Goal: Task Accomplishment & Management: Manage account settings

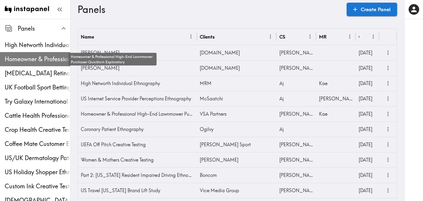
click at [33, 55] on span "Homeowner & Professional High-End Lawnmower Purchaser Quickturn Exploratory" at bounding box center [37, 59] width 65 height 8
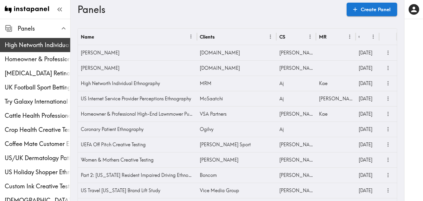
click at [50, 45] on span "High Networth Individual Ethnography" at bounding box center [37, 45] width 65 height 8
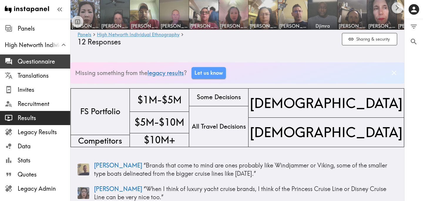
click at [56, 57] on span "Questionnaire" at bounding box center [44, 61] width 53 height 11
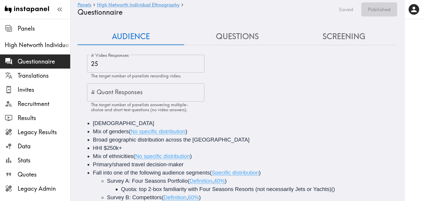
scroll to position [8, 0]
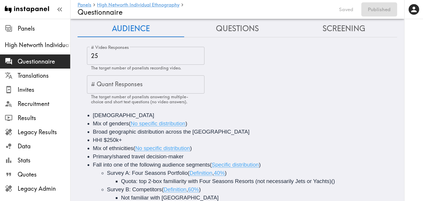
click at [245, 28] on button "Questions" at bounding box center [237, 28] width 107 height 17
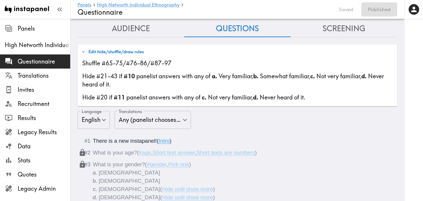
click at [127, 51] on button "Edit hide/shuffle/draw rules" at bounding box center [112, 52] width 65 height 10
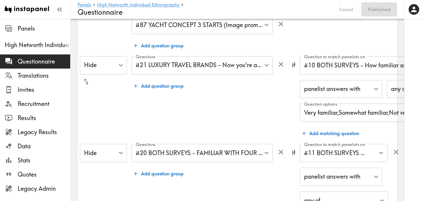
scroll to position [98, 0]
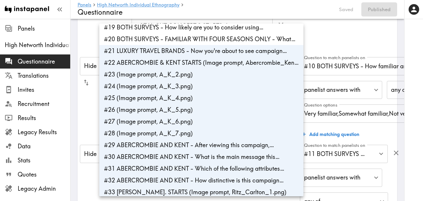
scroll to position [211, 0]
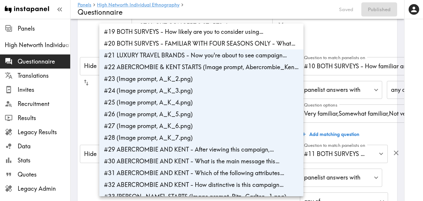
click at [193, 53] on li "#21 LUXURY TRAVEL BRANDS - Now you're about to see campaign…" at bounding box center [201, 55] width 204 height 12
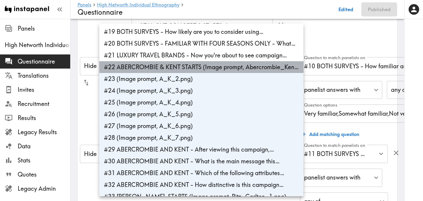
click at [193, 66] on li "#22 ABERCROMBIE & KENT STARTS (Image prompt, Abercrombie_Ken…" at bounding box center [201, 67] width 204 height 12
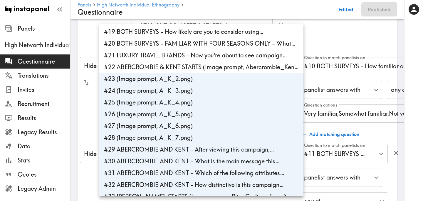
click at [192, 79] on li "#23 (Image prompt, A_K_2.png)" at bounding box center [201, 79] width 204 height 12
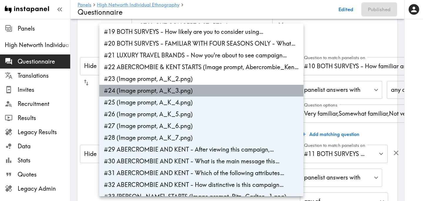
click at [192, 90] on li "#24 (Image prompt, A_K_3.png)" at bounding box center [201, 91] width 204 height 12
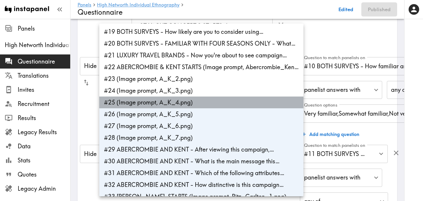
click at [192, 102] on li "#25 (Image prompt, A_K_4.png)" at bounding box center [201, 102] width 204 height 12
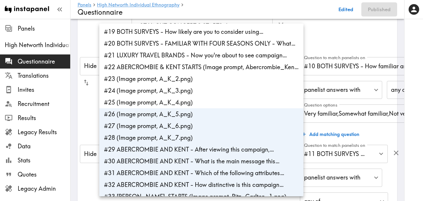
click at [193, 118] on li "#26 (Image prompt, A_K_5.png)" at bounding box center [201, 114] width 204 height 12
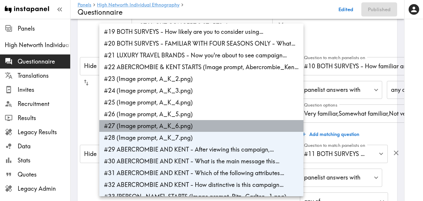
click at [193, 130] on li "#27 (Image prompt, A_K_6.png)" at bounding box center [201, 126] width 204 height 12
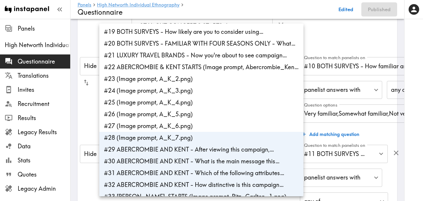
click at [193, 138] on li "#28 (Image prompt, A_K_7.png)" at bounding box center [201, 138] width 204 height 12
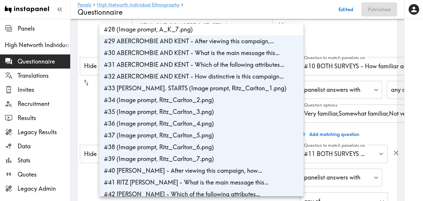
scroll to position [322, 0]
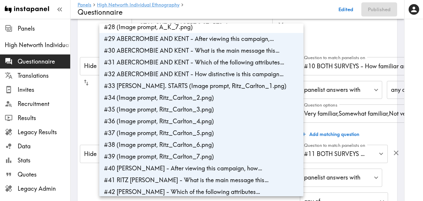
click at [206, 39] on li "#29 ABERCROMBIE AND KENT - After viewing this campaign,…" at bounding box center [201, 39] width 204 height 12
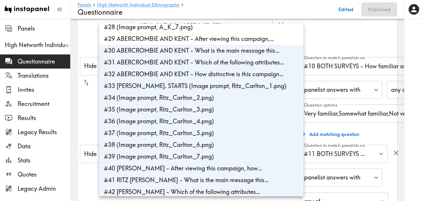
click at [206, 48] on li "#30 ABERCROMBIE AND KENT - What is the main message this…" at bounding box center [201, 51] width 204 height 12
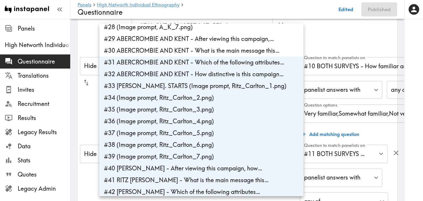
click at [206, 60] on li "#31 ABERCROMBIE AND KENT - Which of the following attributes…" at bounding box center [201, 62] width 204 height 12
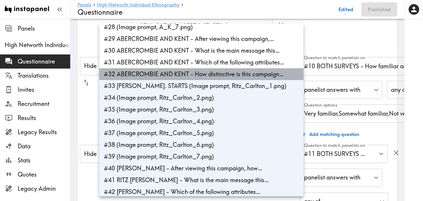
click at [206, 72] on li "#32 ABERCROMBIE AND KENT - How distinctive is this campaign…" at bounding box center [201, 74] width 204 height 12
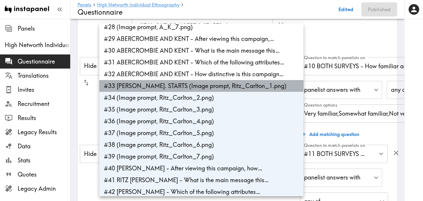
click at [207, 84] on li "#33 RITZ CARLTON. STARTS (Image prompt, Ritz_Carlton_1.png)" at bounding box center [201, 86] width 204 height 12
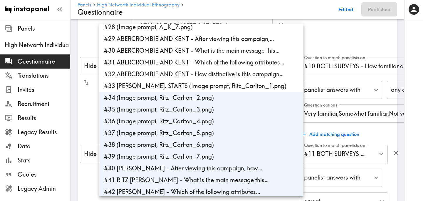
click at [207, 96] on li "#34 (Image prompt, Ritz_Carlton_2.png)" at bounding box center [201, 98] width 204 height 12
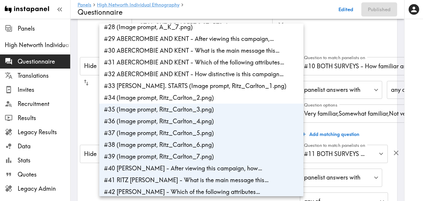
click at [207, 107] on li "#35 (Image prompt, Ritz_Carlton_3.png)" at bounding box center [201, 109] width 204 height 12
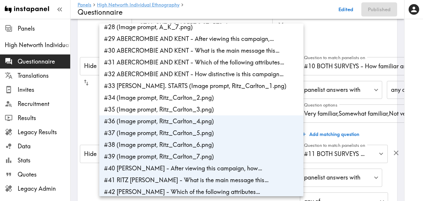
click at [208, 119] on li "#36 (Image prompt, Ritz_Carlton_4.png)" at bounding box center [201, 121] width 204 height 12
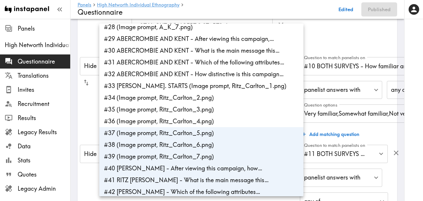
click at [210, 134] on li "#37 (Image prompt, Ritz_Carlton_5.png)" at bounding box center [201, 133] width 204 height 12
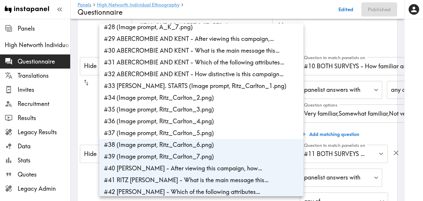
click at [212, 147] on li "#38 (Image prompt, Ritz_Carlton_6.png)" at bounding box center [201, 145] width 204 height 12
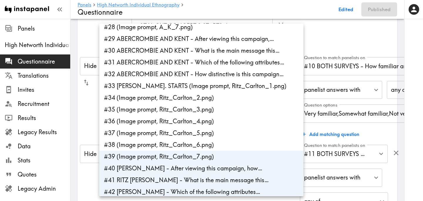
click at [212, 156] on li "#39 (Image prompt, Ritz_Carlton_7.png)" at bounding box center [201, 156] width 204 height 12
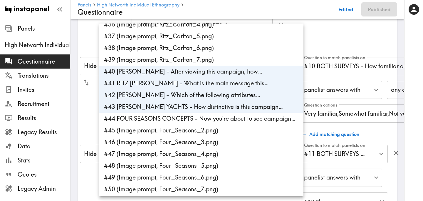
scroll to position [419, 0]
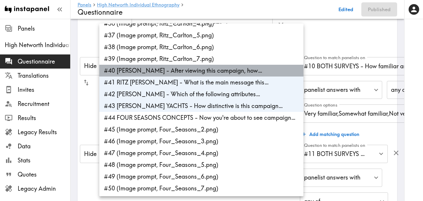
click at [227, 70] on li "#40 RITZ-CARLTON YACHTS - After viewing this campaign, how…" at bounding box center [201, 71] width 204 height 12
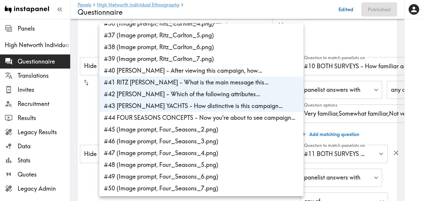
click at [228, 82] on li "#41 RITZ CARLTON YACHTS - What is the main message this…" at bounding box center [201, 82] width 204 height 12
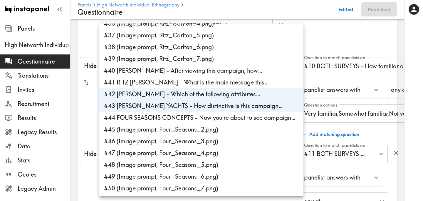
click at [228, 95] on li "#42 RITZ-CARLTON YACHTS - Which of the following attributes…" at bounding box center [201, 94] width 204 height 12
type input "b3a941d2-00e8-4bce-90fa-bf747c4f5e26"
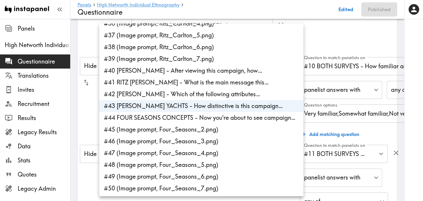
click at [223, 106] on li "#43 RITZ-CARLTON YACHTS - How distinctive is this campaign…" at bounding box center [201, 106] width 204 height 12
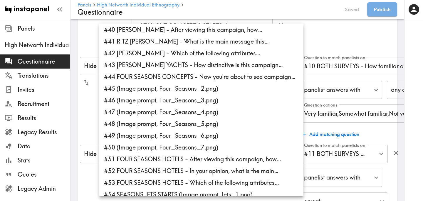
scroll to position [465, 0]
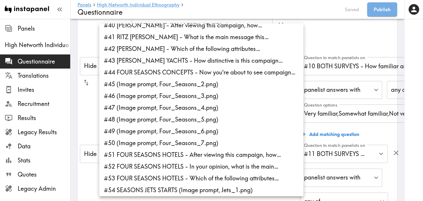
click at [245, 73] on li "#44 FOUR SEASONS CONCEPTS - Now you're about to see campaign…" at bounding box center [201, 72] width 204 height 12
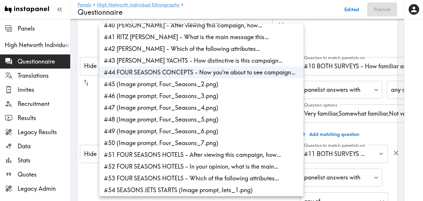
click at [245, 84] on li "#45 (Image prompt, Four_Seasons_2.png)" at bounding box center [201, 84] width 204 height 12
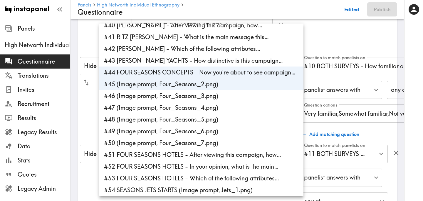
click at [243, 98] on li "#46 (Image prompt, Four_Seasons_3.png)" at bounding box center [201, 96] width 204 height 12
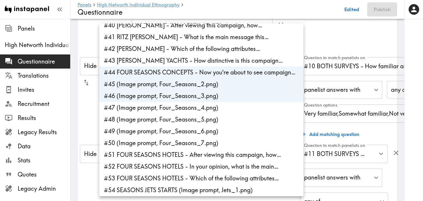
click at [239, 109] on li "#47 (Image prompt, Four_Seasons_4.png)" at bounding box center [201, 108] width 204 height 12
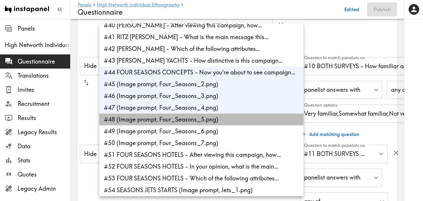
click at [235, 118] on li "#48 (Image prompt, Four_Seasons_5.png)" at bounding box center [201, 119] width 204 height 12
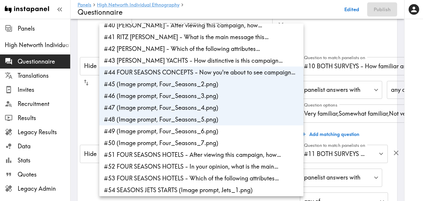
click at [234, 133] on li "#49 (Image prompt, Four_Seasons_6.png)" at bounding box center [201, 131] width 204 height 12
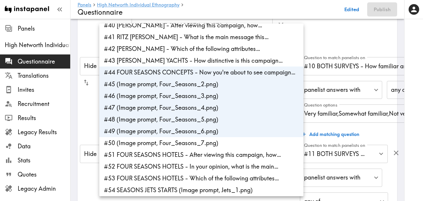
click at [234, 142] on li "#50 (Image prompt, Four_Seasons_7.png)" at bounding box center [201, 143] width 204 height 12
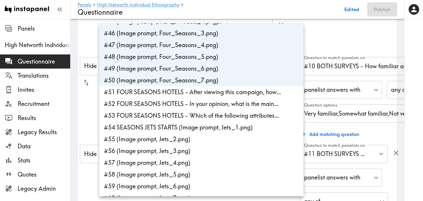
scroll to position [537, 0]
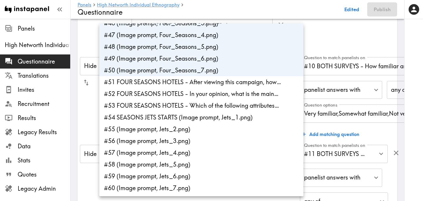
click at [224, 83] on li "#51 FOUR SEASONS HOTELS - After viewing this campaign, how…" at bounding box center [201, 82] width 204 height 12
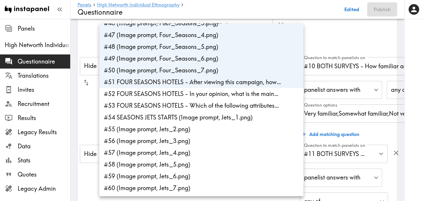
click at [225, 98] on li "#52 FOUR SEASONS HOTELS - In your opinion, what is the main…" at bounding box center [201, 94] width 204 height 12
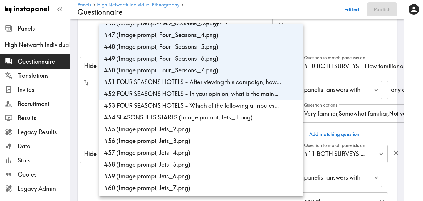
click at [225, 109] on li "#53 FOUR SEASONS HOTELS - Which of the following attributes…" at bounding box center [201, 106] width 204 height 12
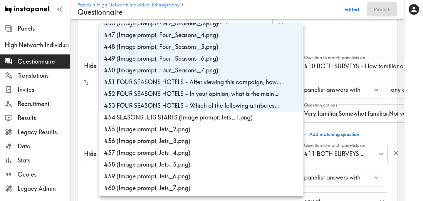
click at [225, 118] on li "#54 SEASONS JETS STARTS (Image prompt, Jets_1.png)" at bounding box center [201, 117] width 204 height 12
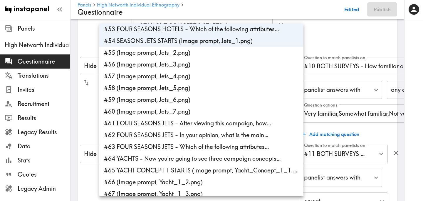
scroll to position [616, 0]
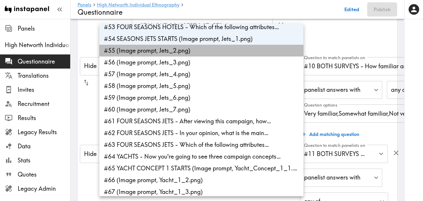
click at [195, 49] on li "#55 (Image prompt, Jets_2.png)" at bounding box center [201, 51] width 204 height 12
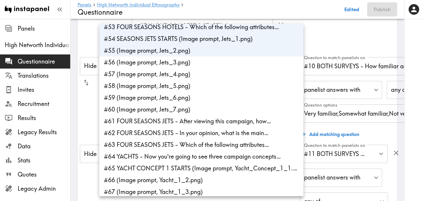
click at [195, 61] on li "#56 (Image prompt, Jets_3.png)" at bounding box center [201, 62] width 204 height 12
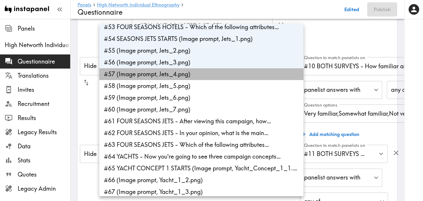
click at [195, 73] on li "#57 (Image prompt, Jets_4.png)" at bounding box center [201, 74] width 204 height 12
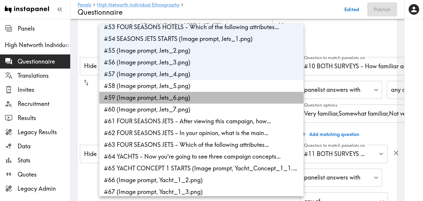
click at [196, 93] on li "#59 (Image prompt, Jets_6.png)" at bounding box center [201, 98] width 204 height 12
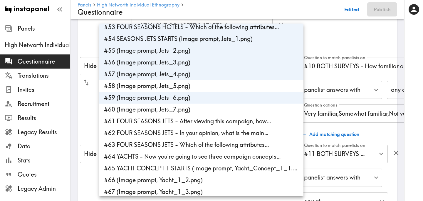
click at [194, 84] on li "#58 (Image prompt, Jets_5.png)" at bounding box center [201, 86] width 204 height 12
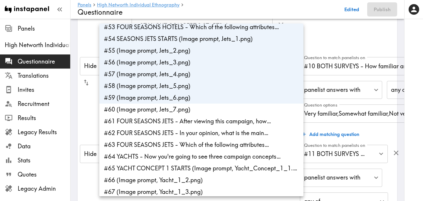
click at [195, 111] on li "#60 (Image prompt, Jets_7.png)" at bounding box center [201, 109] width 204 height 12
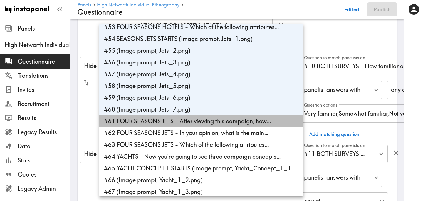
click at [201, 121] on li "#61 FOUR SEASONS JETS - After viewing this campaign, how…" at bounding box center [201, 121] width 204 height 12
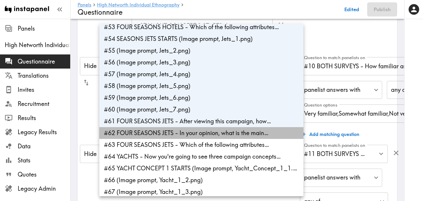
click at [201, 130] on li "#62 FOUR SEASONS JETS - In your opinion, what is the main…" at bounding box center [201, 133] width 204 height 12
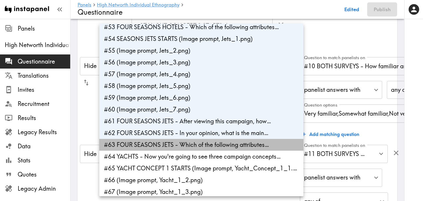
click at [198, 144] on li "#63 FOUR SEASONS JETS - Which of the following attributes…" at bounding box center [201, 145] width 204 height 12
type input "f0926cff-cd7c-4bfa-b16f-a99a52709675,deaa9352-62d1-434b-81ef-c5247c458ec8,fe06c…"
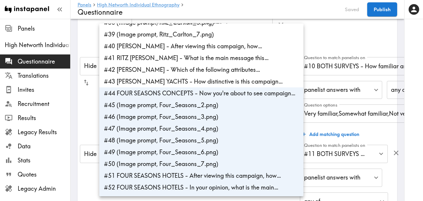
scroll to position [443, 0]
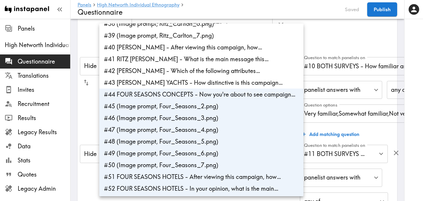
click at [374, 10] on div at bounding box center [211, 100] width 423 height 201
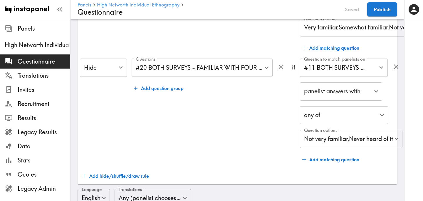
scroll to position [185, 0]
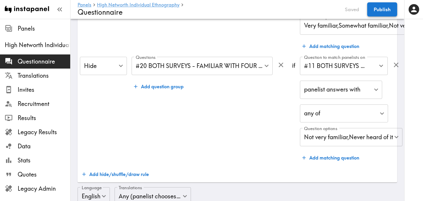
click at [388, 9] on button "Publish" at bounding box center [382, 9] width 30 height 14
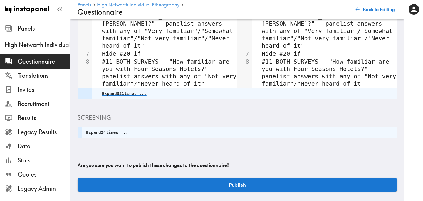
scroll to position [147, 0]
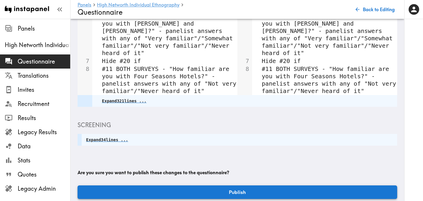
click at [235, 185] on button "Publish" at bounding box center [238, 192] width 320 height 14
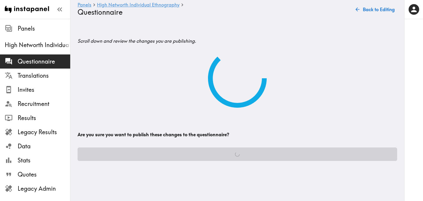
scroll to position [0, 0]
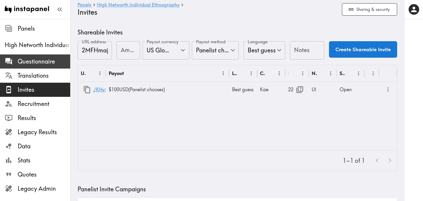
click at [36, 63] on span "Questionnaire" at bounding box center [44, 61] width 53 height 8
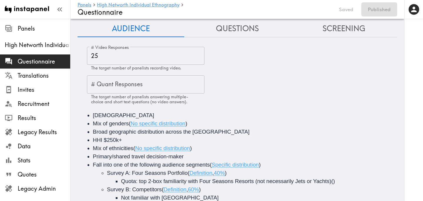
scroll to position [25, 0]
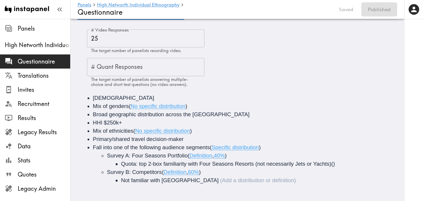
drag, startPoint x: 217, startPoint y: 181, endPoint x: 122, endPoint y: 178, distance: 94.9
click at [122, 178] on li "Not familiar with Four Seasons Resorts" at bounding box center [268, 180] width 294 height 8
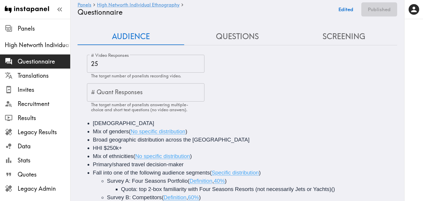
click at [355, 35] on button "Screening" at bounding box center [343, 36] width 107 height 17
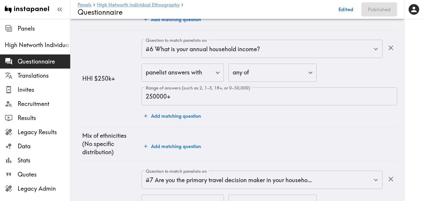
scroll to position [815, 0]
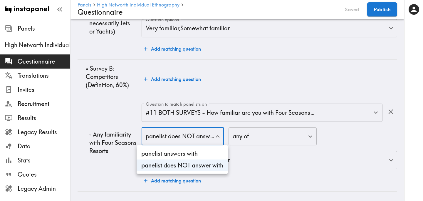
click at [180, 152] on li "panelist answers with" at bounding box center [182, 153] width 91 height 12
type input "false"
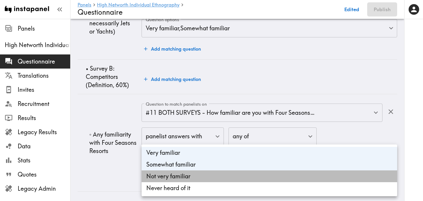
click at [193, 176] on li "Not very familiar" at bounding box center [270, 176] width 256 height 12
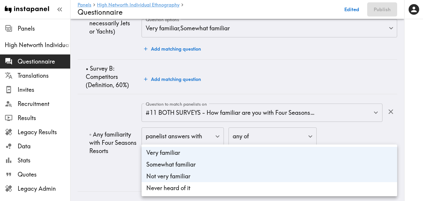
click at [198, 186] on li "Never heard of it" at bounding box center [270, 188] width 256 height 12
type input "f19bae33-79e3-4d43-a5e1-e6d869457eb8,901c345d-18a8-4156-a1ff-8e06265c528f,a95e3…"
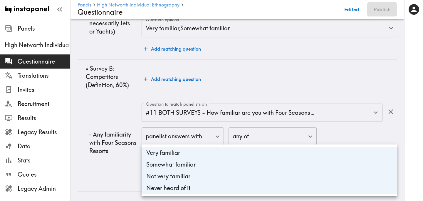
click at [96, 163] on div at bounding box center [211, 100] width 423 height 201
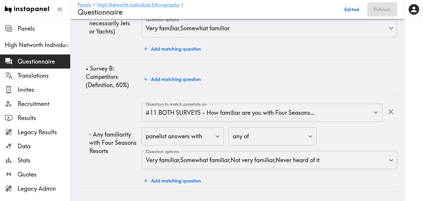
click at [105, 120] on td "◦ Any familiarity with Four Seasons Resorts" at bounding box center [110, 142] width 64 height 97
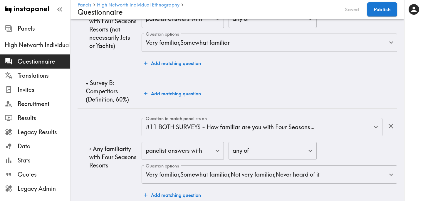
scroll to position [803, 0]
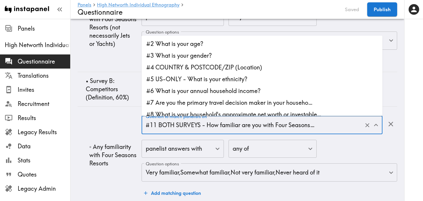
click at [289, 125] on input "#11 BOTH SURVEYS - How familiar are you with Four Seasons…" at bounding box center [253, 124] width 219 height 13
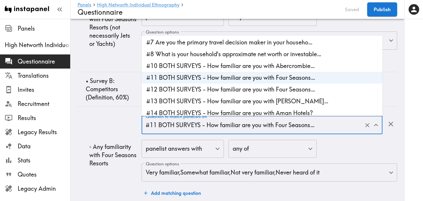
scroll to position [63, 0]
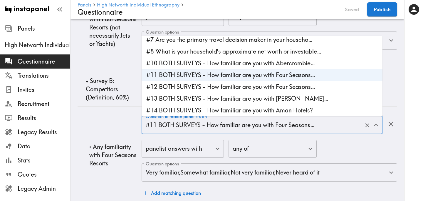
click at [305, 85] on li "#12 BOTH SURVEYS - How familiar are you with Four Seasons…" at bounding box center [262, 87] width 241 height 12
type input "#12 BOTH SURVEYS - How familiar are you with Four Seasons…"
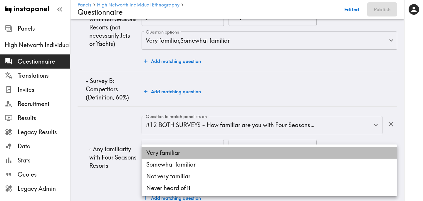
click at [201, 153] on li "Very familiar" at bounding box center [270, 153] width 256 height 12
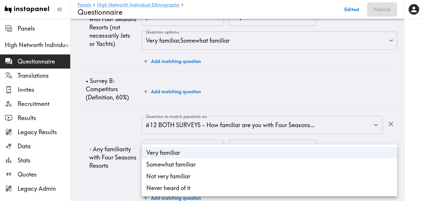
click at [201, 166] on li "Somewhat familiar" at bounding box center [270, 164] width 256 height 12
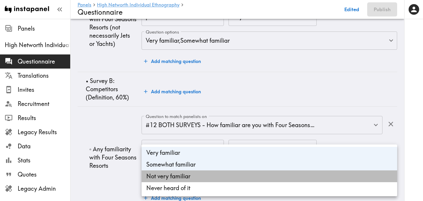
click at [201, 174] on li "Not very familiar" at bounding box center [270, 176] width 256 height 12
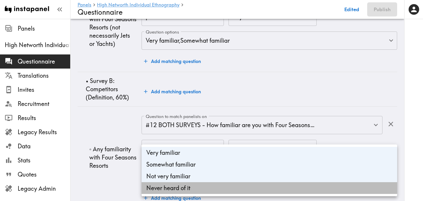
click at [203, 189] on li "Never heard of it" at bounding box center [270, 188] width 256 height 12
type input "ea6aec3d-317a-4196-a936-58be6de6dbf7,b4ebd2fb-81ad-4123-8c5d-01823034ae83,0d772…"
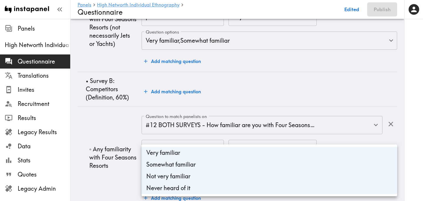
click at [123, 177] on div at bounding box center [211, 100] width 423 height 201
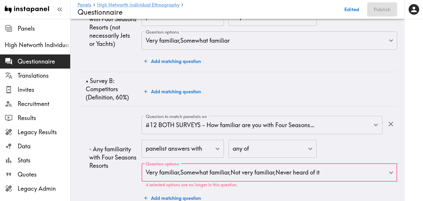
click at [111, 139] on td "◦ Any familiarity with Four Seasons Resorts" at bounding box center [110, 157] width 64 height 102
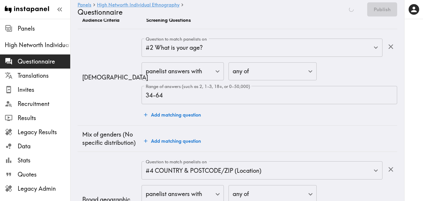
scroll to position [0, 0]
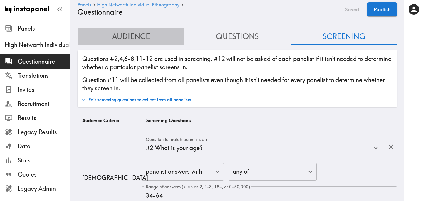
click at [148, 32] on button "Audience" at bounding box center [131, 36] width 107 height 17
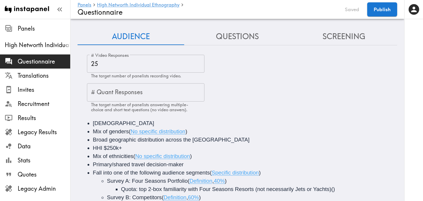
scroll to position [25, 0]
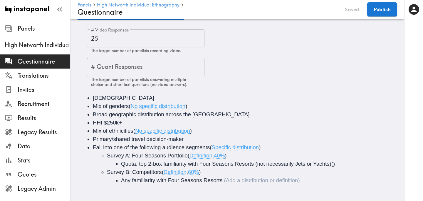
click at [222, 180] on span "Any familiarity with Four Seasons Resorts" at bounding box center [171, 180] width 101 height 6
click at [386, 11] on button "Publish" at bounding box center [382, 9] width 30 height 14
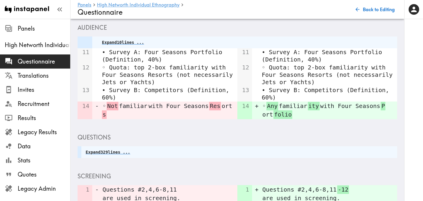
scroll to position [297, 0]
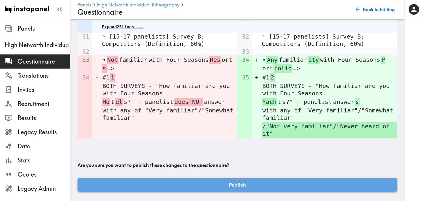
click at [216, 184] on button "Publish" at bounding box center [238, 185] width 320 height 14
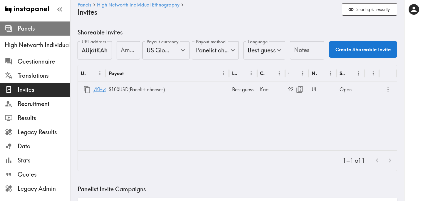
click at [34, 34] on div "Panels" at bounding box center [35, 28] width 70 height 15
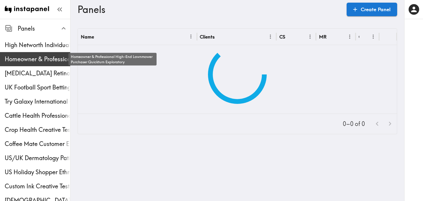
click at [28, 58] on span "Homeowner & Professional High-End Lawnmower Purchaser Quickturn Exploratory" at bounding box center [37, 59] width 65 height 8
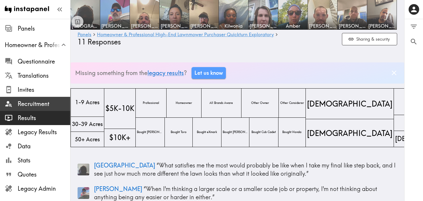
click at [38, 103] on span "Recruitment" at bounding box center [44, 104] width 53 height 8
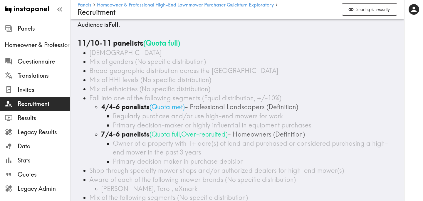
scroll to position [8, 0]
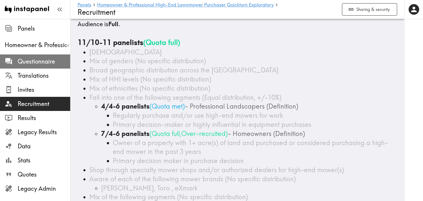
click at [37, 58] on span "Questionnaire" at bounding box center [44, 61] width 53 height 8
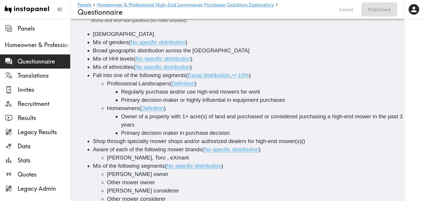
scroll to position [87, 0]
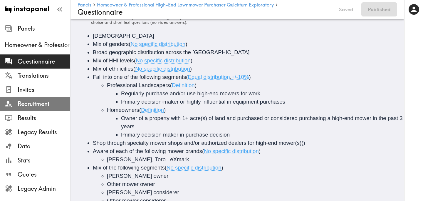
click at [38, 107] on span "Recruitment" at bounding box center [44, 104] width 53 height 8
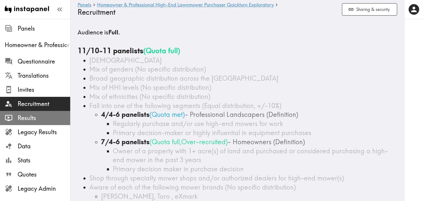
click at [34, 115] on span "Results" at bounding box center [44, 118] width 53 height 8
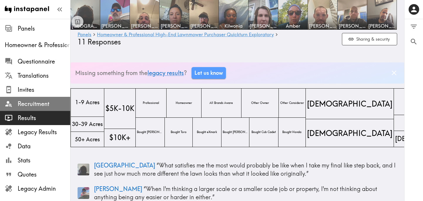
click at [16, 109] on div "Recruitment" at bounding box center [35, 103] width 70 height 15
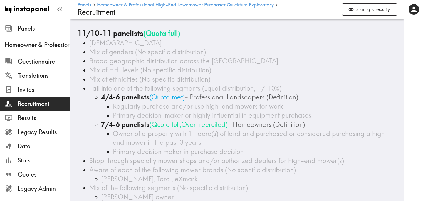
scroll to position [14, 0]
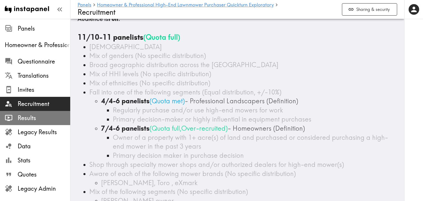
click at [47, 116] on span "Results" at bounding box center [44, 118] width 53 height 8
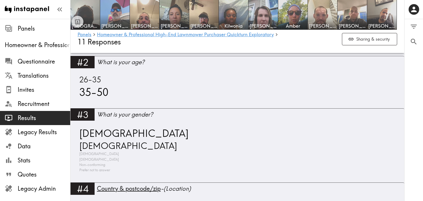
scroll to position [449, 0]
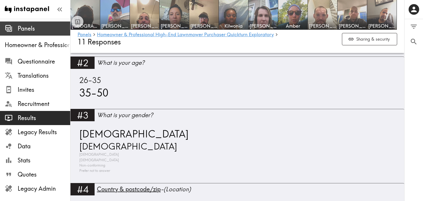
click at [31, 27] on span "Panels" at bounding box center [44, 28] width 53 height 8
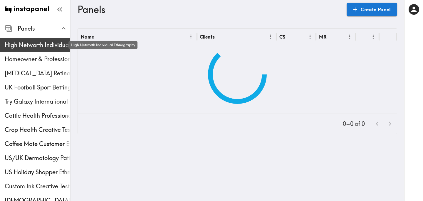
click at [35, 48] on span "High Networth Individual Ethnography" at bounding box center [37, 45] width 65 height 8
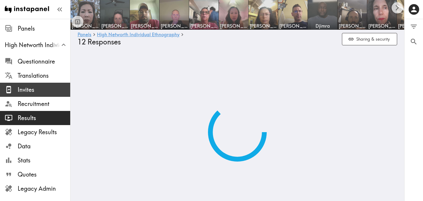
click at [33, 88] on span "Invites" at bounding box center [44, 89] width 53 height 8
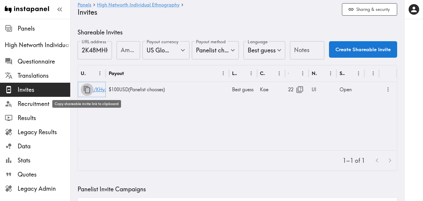
click at [89, 88] on icon "button" at bounding box center [87, 89] width 8 height 8
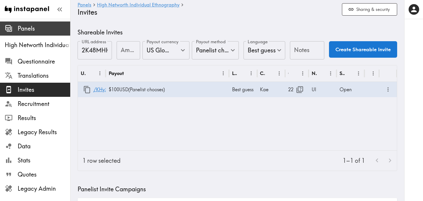
click at [35, 33] on span "Panels" at bounding box center [44, 28] width 53 height 11
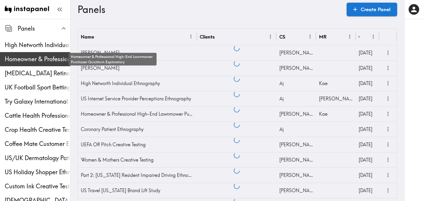
click at [40, 57] on span "Homeowner & Professional High-End Lawnmower Purchaser Quickturn Exploratory" at bounding box center [37, 59] width 65 height 8
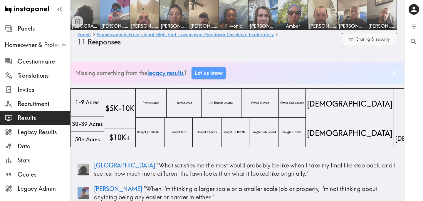
click at [353, 42] on icon "button" at bounding box center [351, 39] width 6 height 6
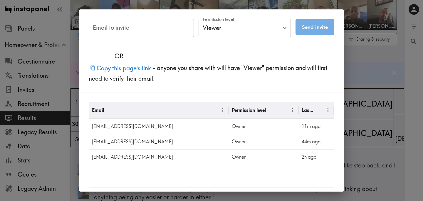
click at [147, 68] on button "Copy this page's link" at bounding box center [121, 68] width 64 height 13
click at [375, 64] on div "Email to invite Email to invite Permission level Viewer Viewer Permission level…" at bounding box center [211, 100] width 423 height 201
